Goal: Task Accomplishment & Management: Manage account settings

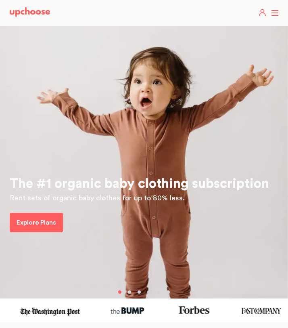
drag, startPoint x: 0, startPoint y: 0, endPoint x: 275, endPoint y: 12, distance: 275.0
click at [275, 12] on header "Take The Quiz Registry Gifts What Parents Say Home Take The Quiz Registry Gifti…" at bounding box center [144, 13] width 288 height 26
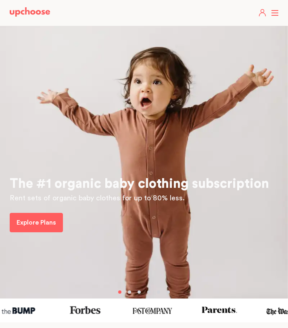
click at [275, 13] on span at bounding box center [275, 13] width 7 height 1
click at [0, 0] on input "checkbox" at bounding box center [0, 0] width 0 height 0
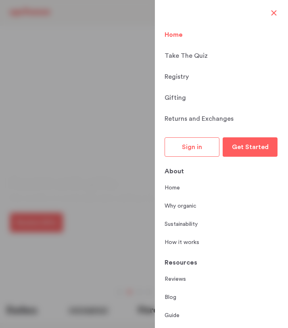
click at [189, 153] on button "Sign in" at bounding box center [192, 146] width 55 height 19
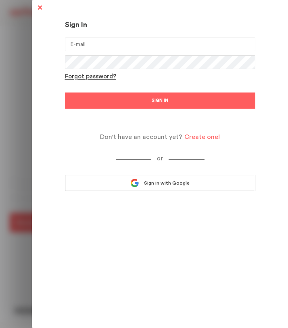
click at [120, 43] on input "email" at bounding box center [160, 45] width 190 height 14
type input "[EMAIL_ADDRESS][DOMAIN_NAME]"
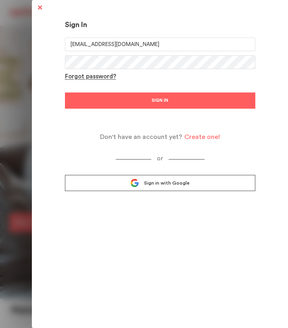
click at [65, 92] on button "SIGN IN" at bounding box center [160, 100] width 190 height 16
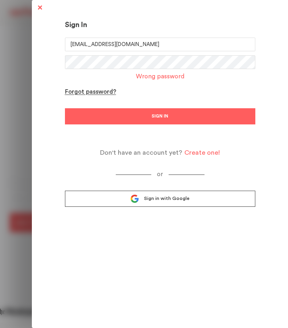
click at [103, 73] on div "Wrong password" at bounding box center [160, 78] width 190 height 10
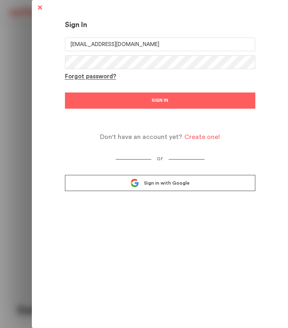
click at [65, 92] on button "SIGN IN" at bounding box center [160, 100] width 190 height 16
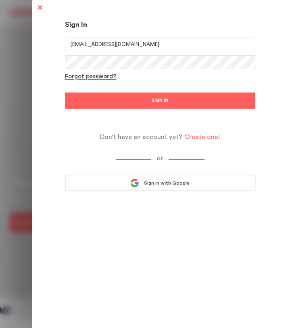
click at [65, 92] on button "SIGN IN" at bounding box center [160, 100] width 190 height 16
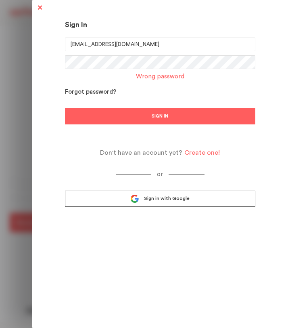
click at [109, 92] on div "Forgot password?" at bounding box center [90, 92] width 51 height 8
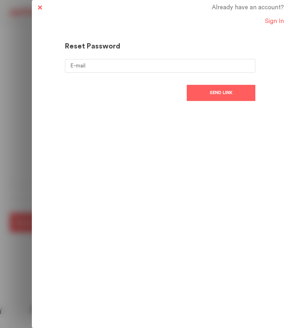
click at [121, 69] on input "email" at bounding box center [160, 66] width 190 height 14
type input "[EMAIL_ADDRESS][DOMAIN_NAME]"
click at [218, 95] on span "Send link" at bounding box center [221, 93] width 23 height 10
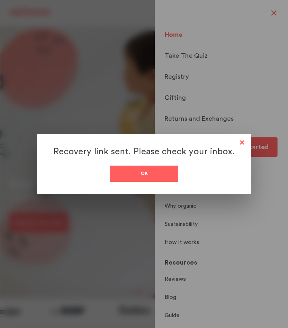
click at [159, 175] on div "Ok" at bounding box center [144, 173] width 69 height 16
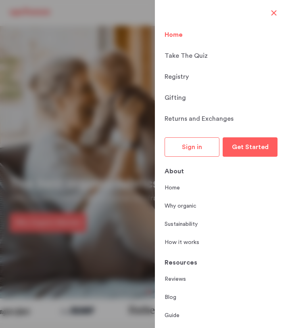
click at [192, 144] on span "Sign in" at bounding box center [192, 147] width 20 height 6
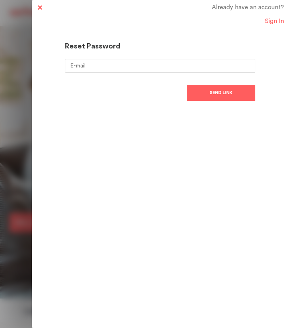
click at [182, 66] on input "email" at bounding box center [160, 66] width 190 height 14
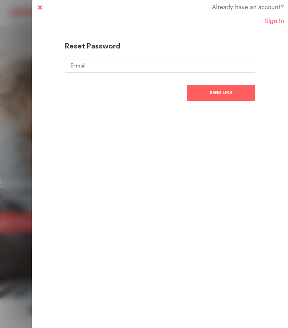
click at [41, 8] on span at bounding box center [40, 8] width 10 height 10
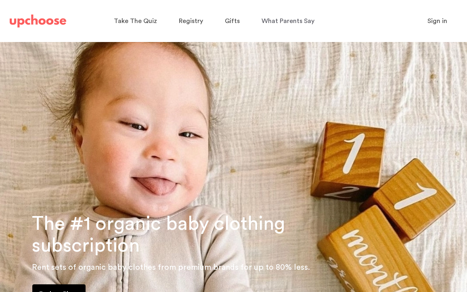
click at [441, 15] on button "Sign in" at bounding box center [437, 21] width 40 height 16
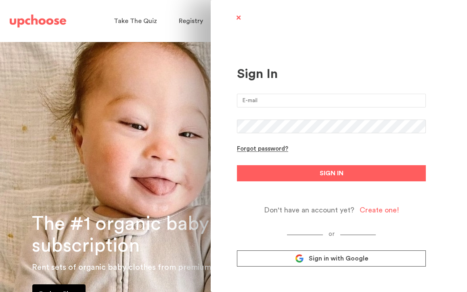
click at [336, 101] on input "email" at bounding box center [331, 101] width 189 height 14
type input "[EMAIL_ADDRESS][DOMAIN_NAME]"
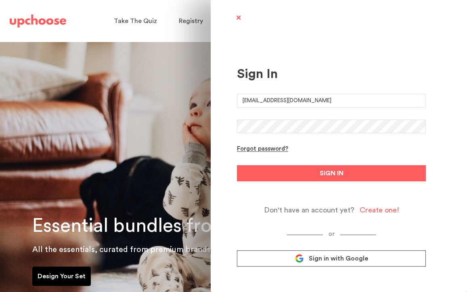
click at [237, 165] on button "SIGN IN" at bounding box center [331, 173] width 189 height 16
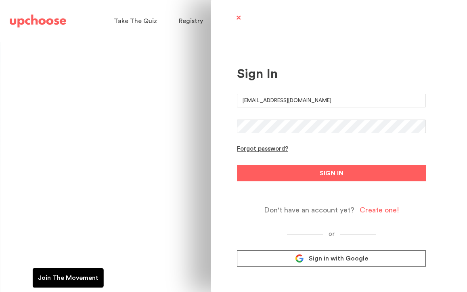
click at [237, 165] on button "SIGN IN" at bounding box center [331, 173] width 189 height 16
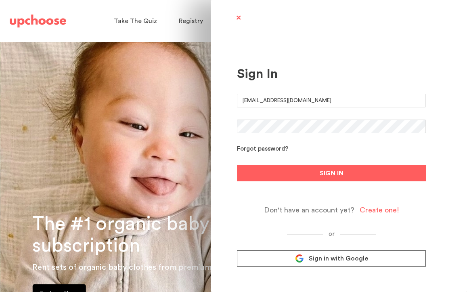
click at [257, 146] on div "Forgot password?" at bounding box center [262, 149] width 51 height 8
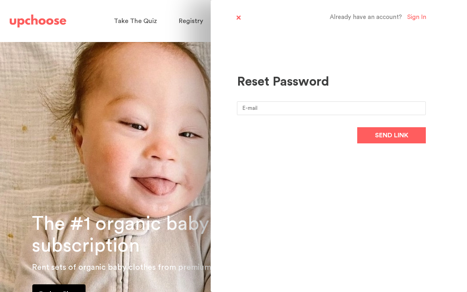
click at [269, 116] on form "Send link" at bounding box center [331, 122] width 189 height 42
click at [266, 112] on input "email" at bounding box center [331, 108] width 189 height 14
type input "[EMAIL_ADDRESS][DOMAIN_NAME]"
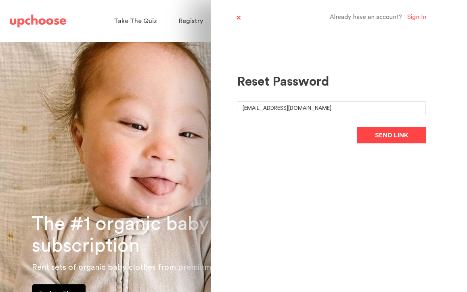
click at [404, 137] on span "Send link" at bounding box center [391, 135] width 33 height 10
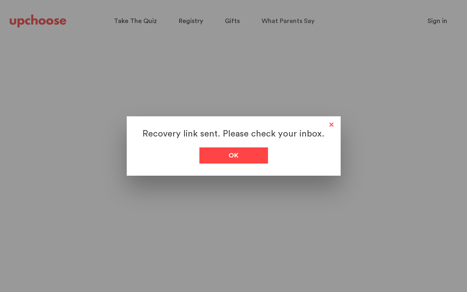
click at [224, 151] on div "Ok" at bounding box center [233, 155] width 69 height 16
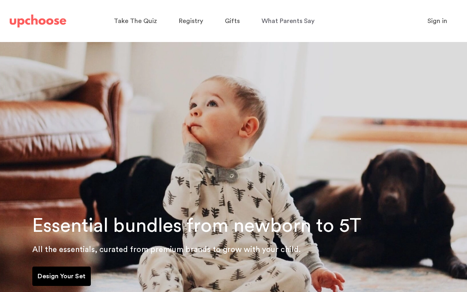
click at [434, 18] on span "Sign in" at bounding box center [437, 21] width 20 height 6
